Goal: Transaction & Acquisition: Book appointment/travel/reservation

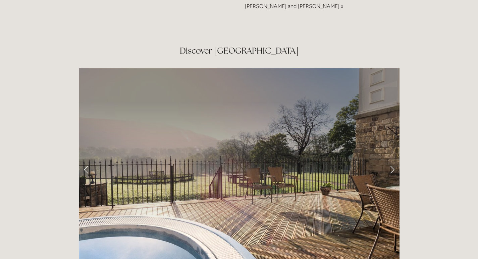
scroll to position [1074, 0]
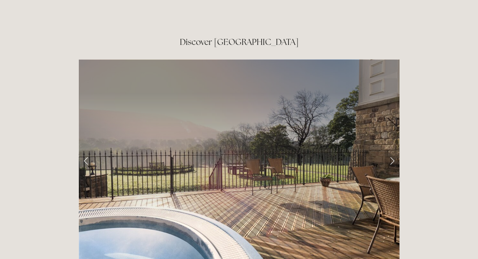
click at [392, 151] on link "Next Slide" at bounding box center [392, 161] width 15 height 20
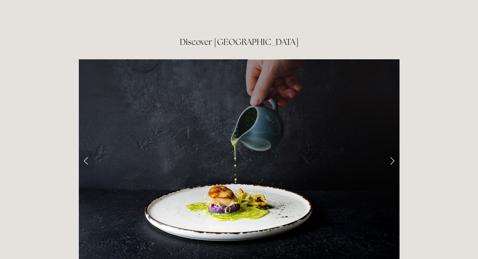
click at [392, 151] on link "Next Slide" at bounding box center [392, 161] width 15 height 20
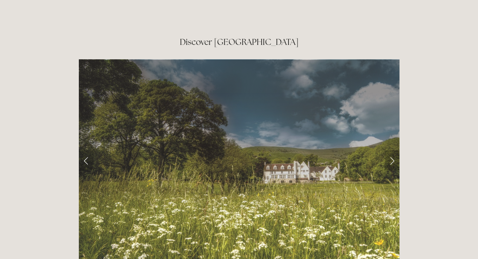
click at [392, 151] on link "Next Slide" at bounding box center [392, 161] width 15 height 20
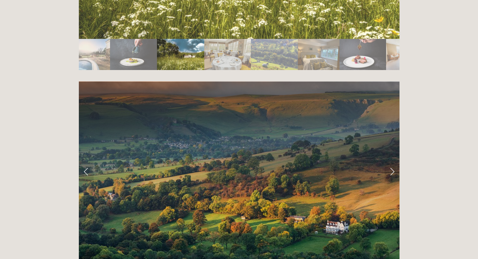
scroll to position [1309, 0]
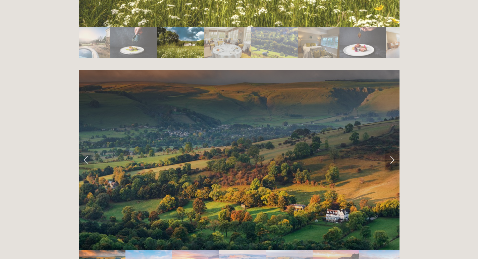
click at [390, 150] on link "Next Slide" at bounding box center [392, 160] width 15 height 20
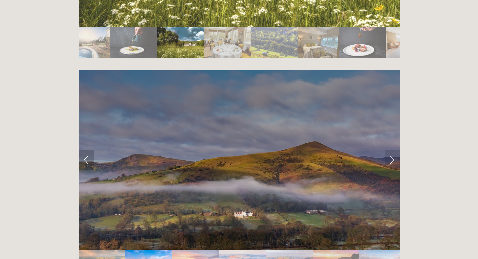
click at [86, 150] on link "Previous Slide" at bounding box center [86, 160] width 15 height 20
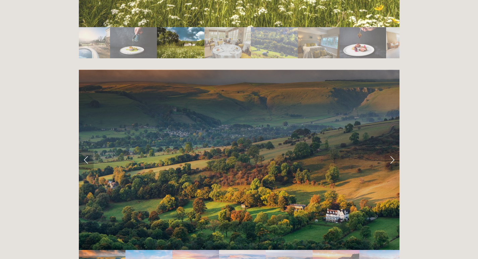
click at [86, 150] on link "Previous Slide" at bounding box center [86, 160] width 15 height 20
click at [84, 150] on link "Previous Slide" at bounding box center [86, 160] width 15 height 20
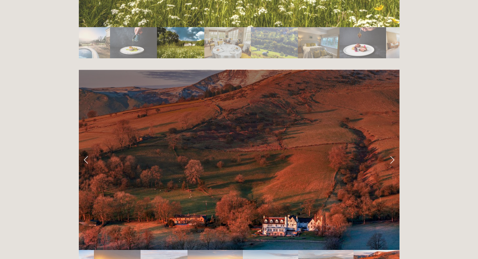
click at [84, 150] on link "Previous Slide" at bounding box center [86, 160] width 15 height 20
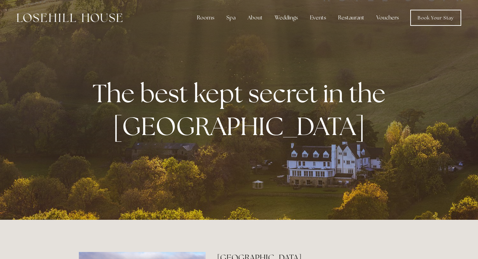
scroll to position [0, 0]
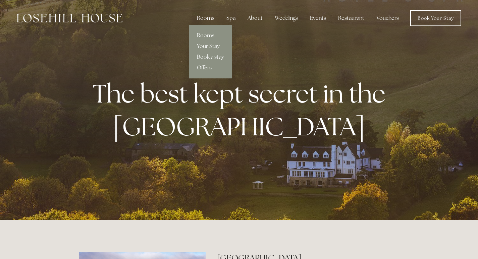
click at [208, 17] on div "Rooms" at bounding box center [206, 17] width 28 height 13
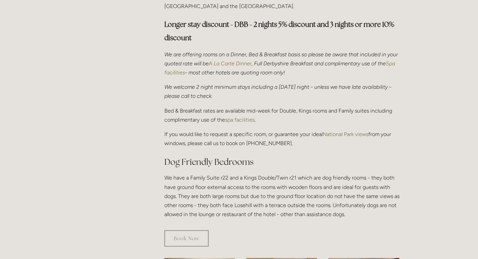
scroll to position [302, 0]
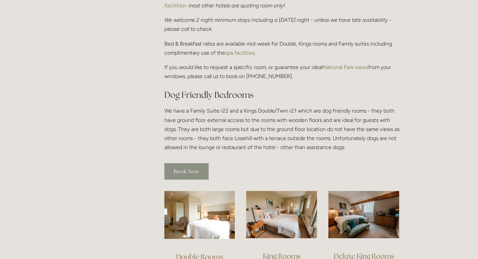
click at [195, 163] on link "Book Now" at bounding box center [186, 171] width 44 height 16
